Goal: Task Accomplishment & Management: Manage account settings

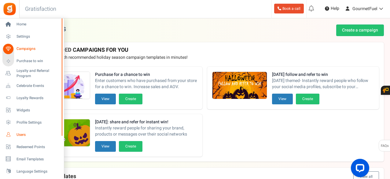
click at [19, 134] on span "Users" at bounding box center [38, 134] width 43 height 5
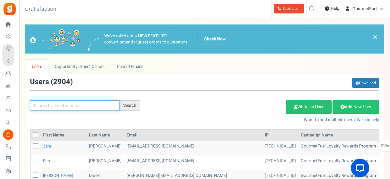
click at [81, 100] on input "text" at bounding box center [75, 105] width 90 height 10
type input "[PERSON_NAME]"
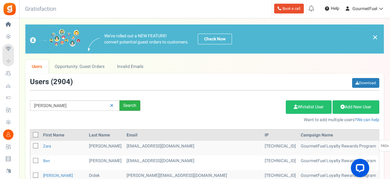
click at [132, 103] on div "Search" at bounding box center [130, 105] width 21 height 10
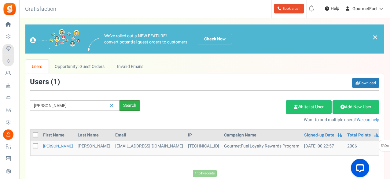
scroll to position [31, 0]
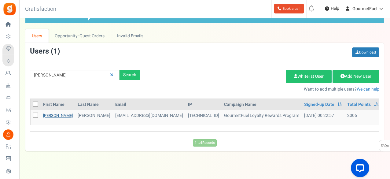
click at [50, 115] on link "[PERSON_NAME]" at bounding box center [58, 116] width 30 height 6
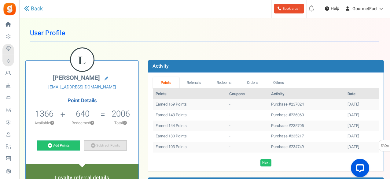
click at [97, 146] on link "Subtract Points" at bounding box center [105, 145] width 43 height 10
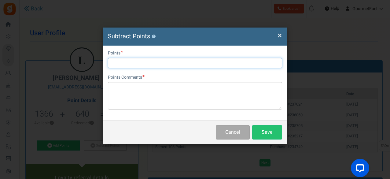
click at [150, 61] on input "text" at bounding box center [195, 63] width 174 height 10
type input "1360"
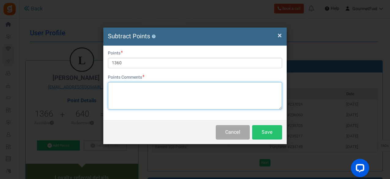
click at [150, 87] on textarea at bounding box center [195, 96] width 174 height 28
paste textarea "GRPAYN1sTRZ2G"
type textarea "GRPAYN1sTRZ2G"
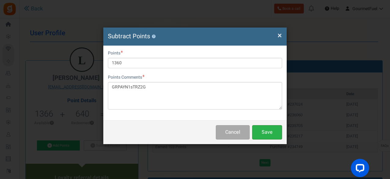
click at [261, 131] on button "Save" at bounding box center [267, 132] width 30 height 14
